Goal: Complete application form

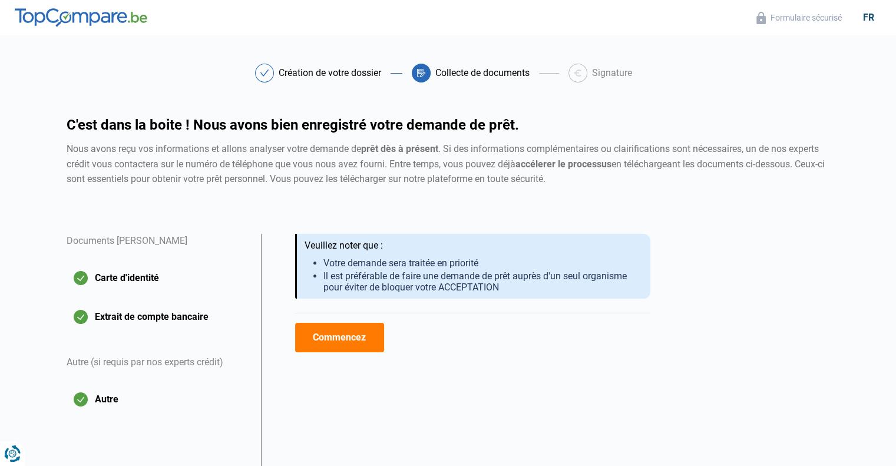
click at [268, 71] on div at bounding box center [264, 73] width 19 height 19
click at [266, 71] on icon at bounding box center [264, 73] width 9 height 6
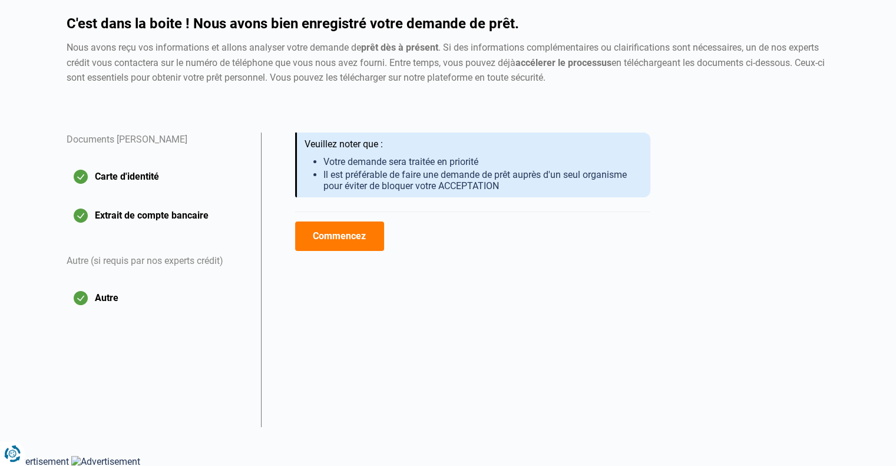
scroll to position [74, 0]
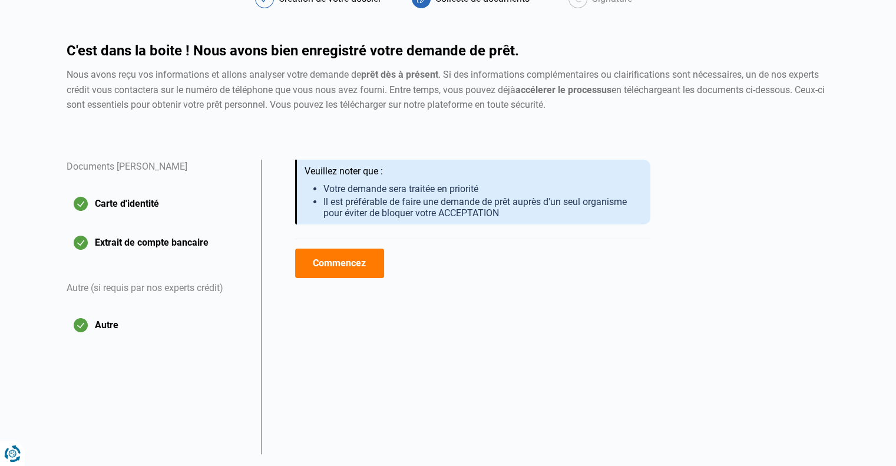
click at [387, 73] on strong "prêt dès à présent" at bounding box center [399, 74] width 77 height 11
click at [451, 49] on h1 "C'est dans la boite ! Nous avons bien enregistré votre demande de prêt." at bounding box center [449, 51] width 764 height 14
click at [578, 93] on strong "accélerer le processus" at bounding box center [564, 89] width 96 height 11
